Goal: Task Accomplishment & Management: Manage account settings

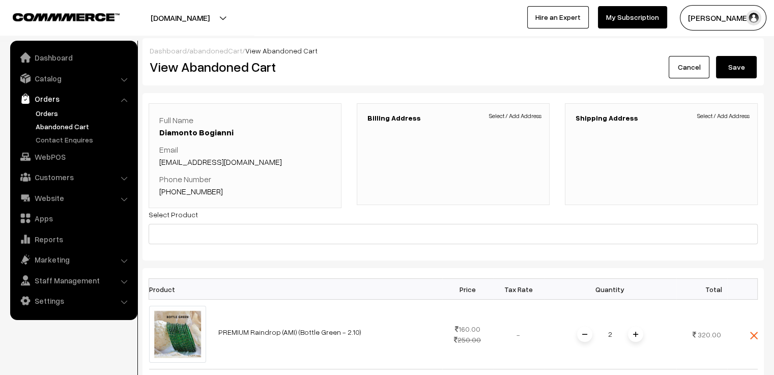
click at [54, 115] on link "Orders" at bounding box center [83, 113] width 101 height 11
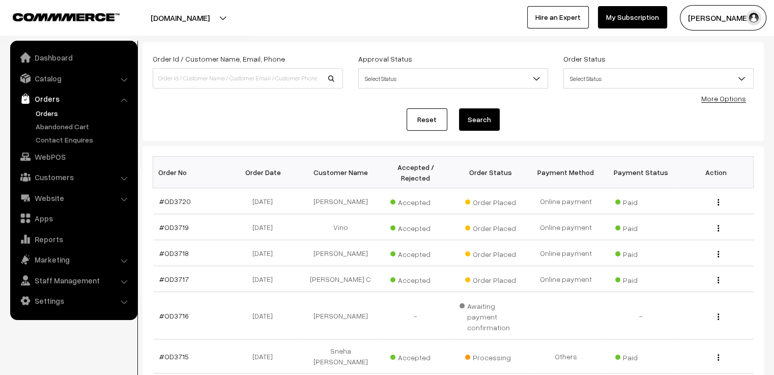
scroll to position [102, 0]
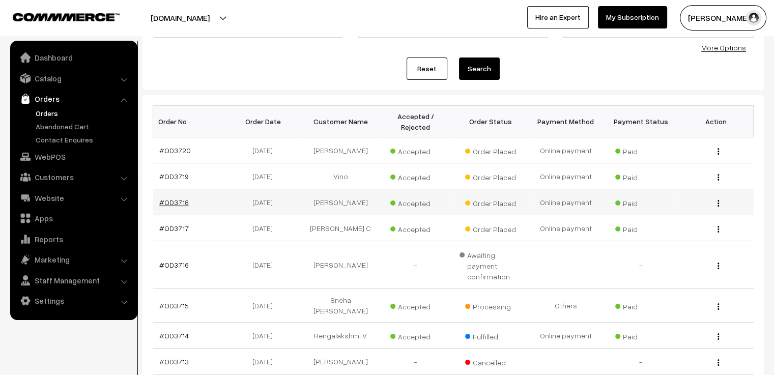
click at [175, 202] on link "#OD3718" at bounding box center [174, 202] width 30 height 9
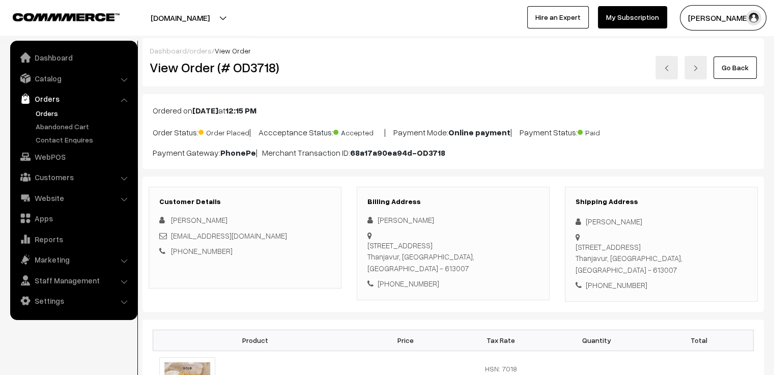
click at [671, 71] on link at bounding box center [667, 67] width 22 height 23
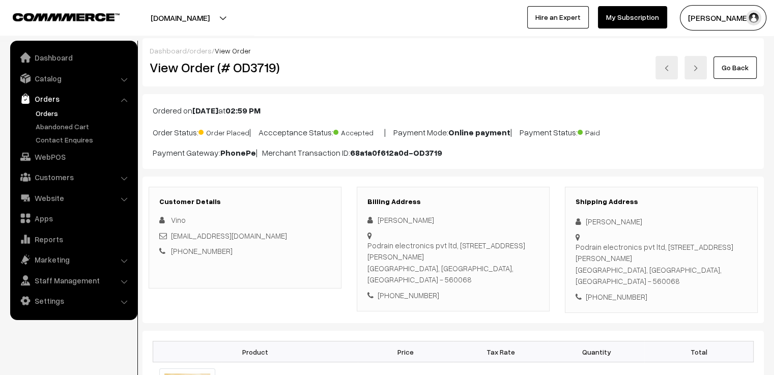
click at [667, 66] on img at bounding box center [667, 68] width 6 height 6
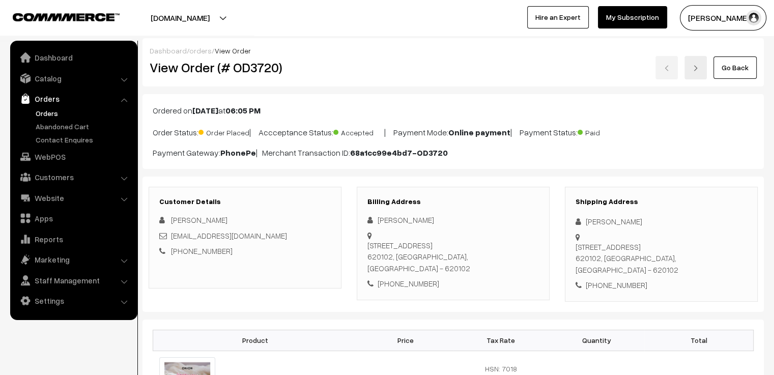
click at [739, 65] on link "Go Back" at bounding box center [735, 67] width 43 height 22
